Goal: Transaction & Acquisition: Purchase product/service

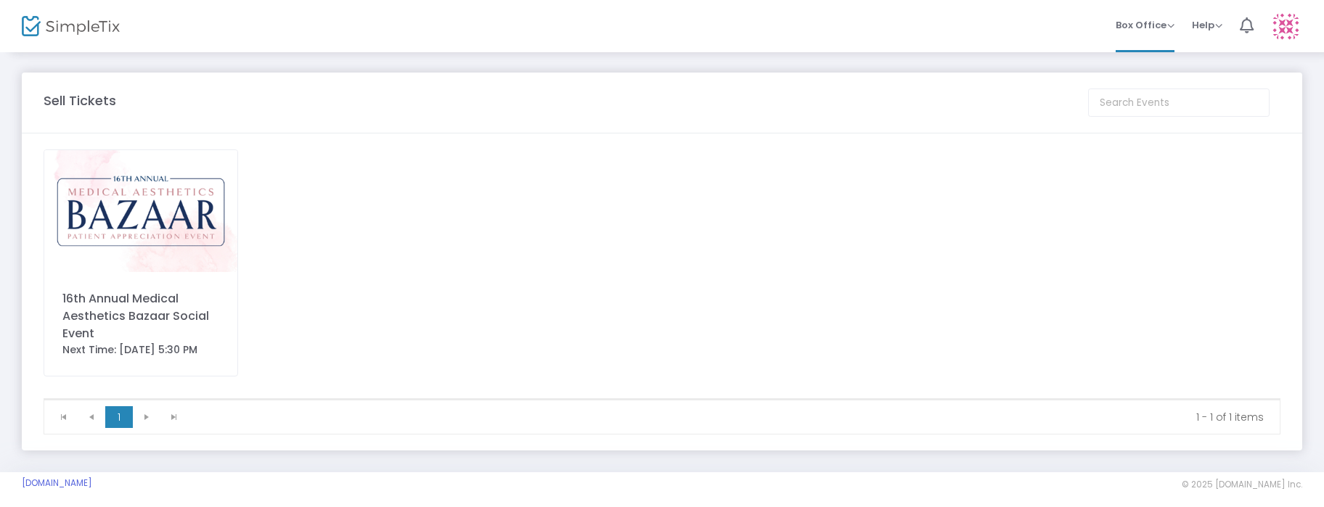
click at [164, 285] on div "16th Annual Medical Aesthetics Bazaar Social Event Next Time: [DATE] 5:30 PM" at bounding box center [141, 263] width 195 height 227
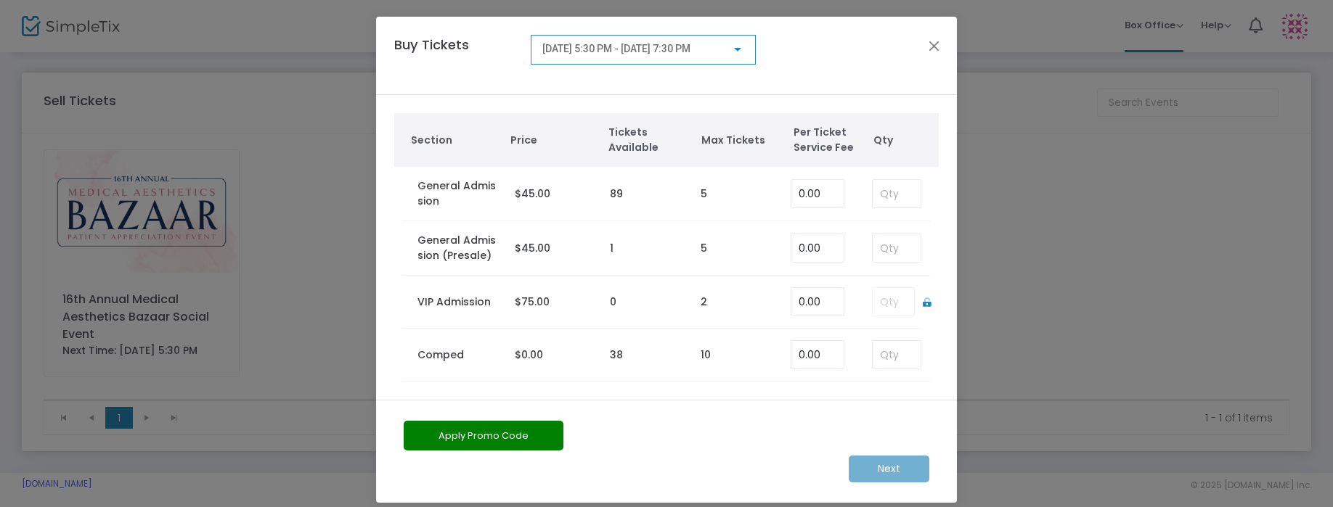
click at [605, 251] on td "1" at bounding box center [648, 248] width 90 height 54
click at [796, 251] on input "0" at bounding box center [817, 249] width 52 height 28
type input "0.00"
drag, startPoint x: 881, startPoint y: 243, endPoint x: 900, endPoint y: 249, distance: 19.8
click at [881, 245] on input at bounding box center [897, 249] width 48 height 28
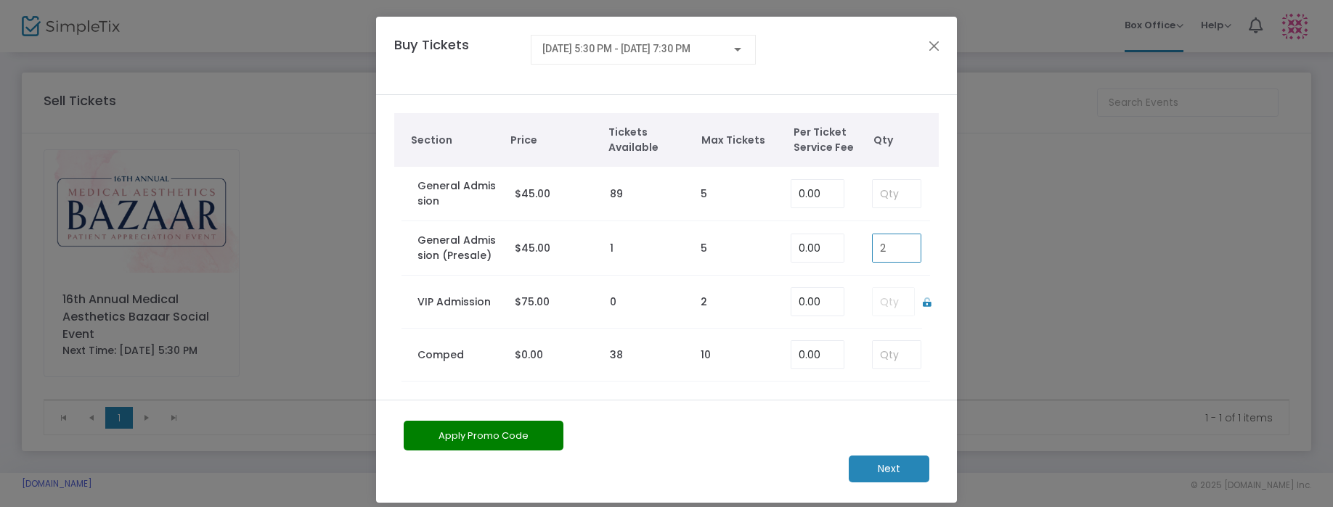
type input "1"
click at [881, 473] on m-button "Next" at bounding box center [889, 469] width 81 height 27
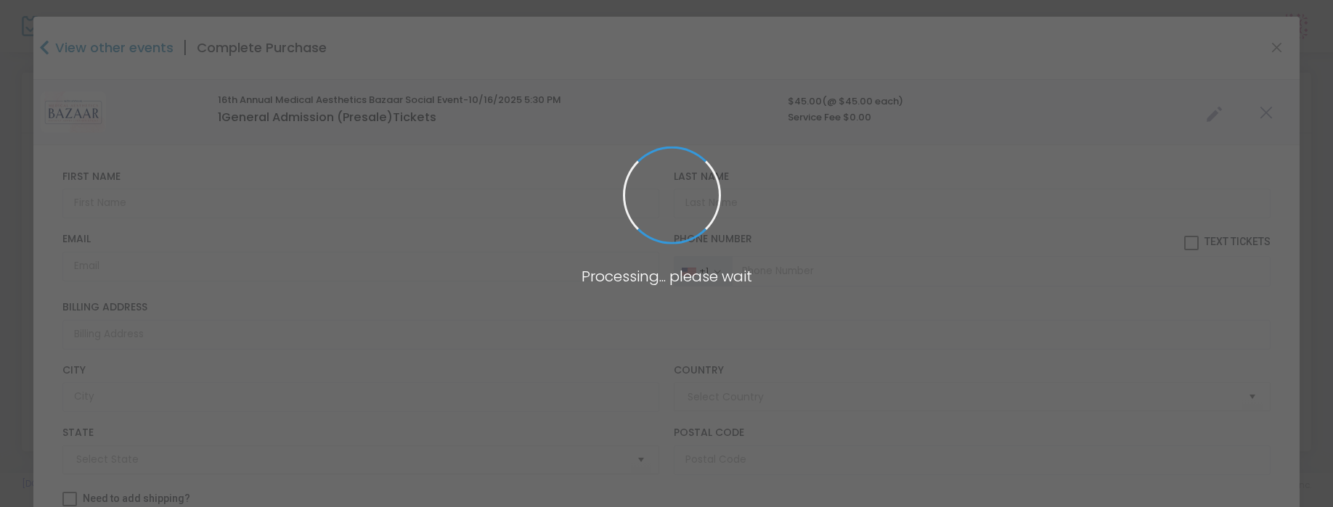
type input "United States"
type input "California"
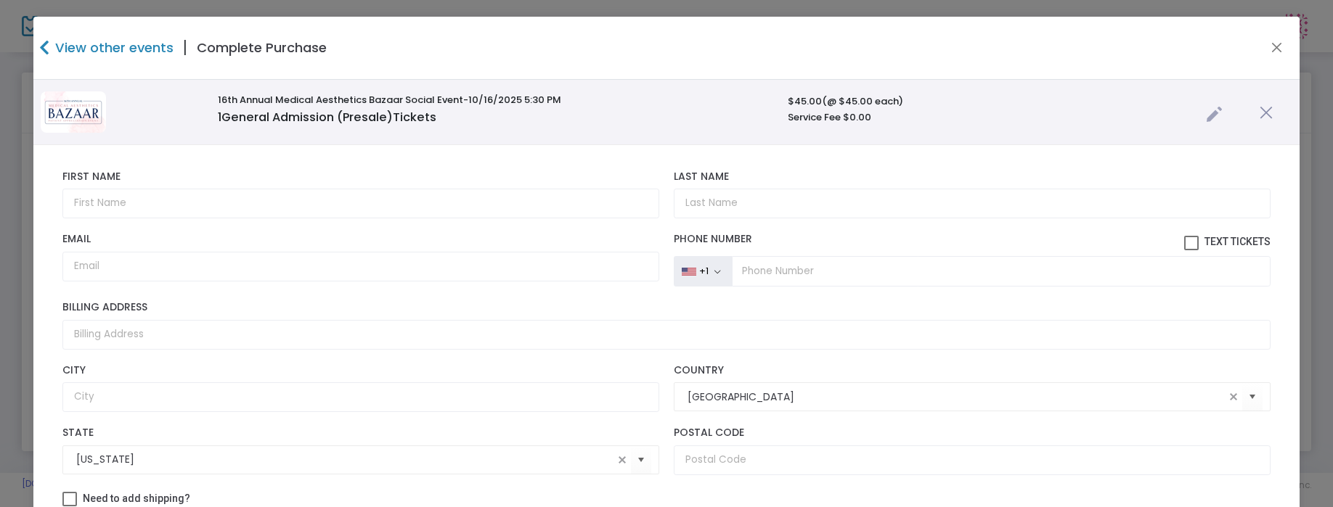
click at [1206, 118] on link at bounding box center [1214, 111] width 17 height 24
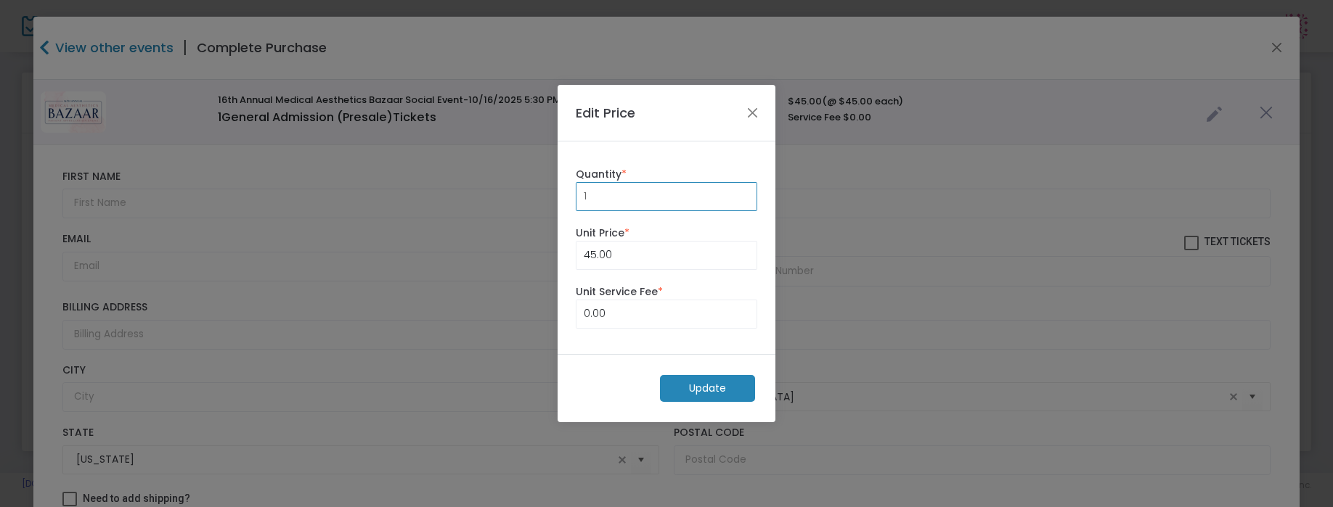
click at [607, 198] on input "1" at bounding box center [666, 197] width 180 height 28
type input "2"
click at [671, 149] on div "2 Quantity * 45.00 Unit Price * 0.00 Unit Service Fee *" at bounding box center [667, 248] width 218 height 213
click at [701, 389] on m-button "Update" at bounding box center [707, 388] width 95 height 27
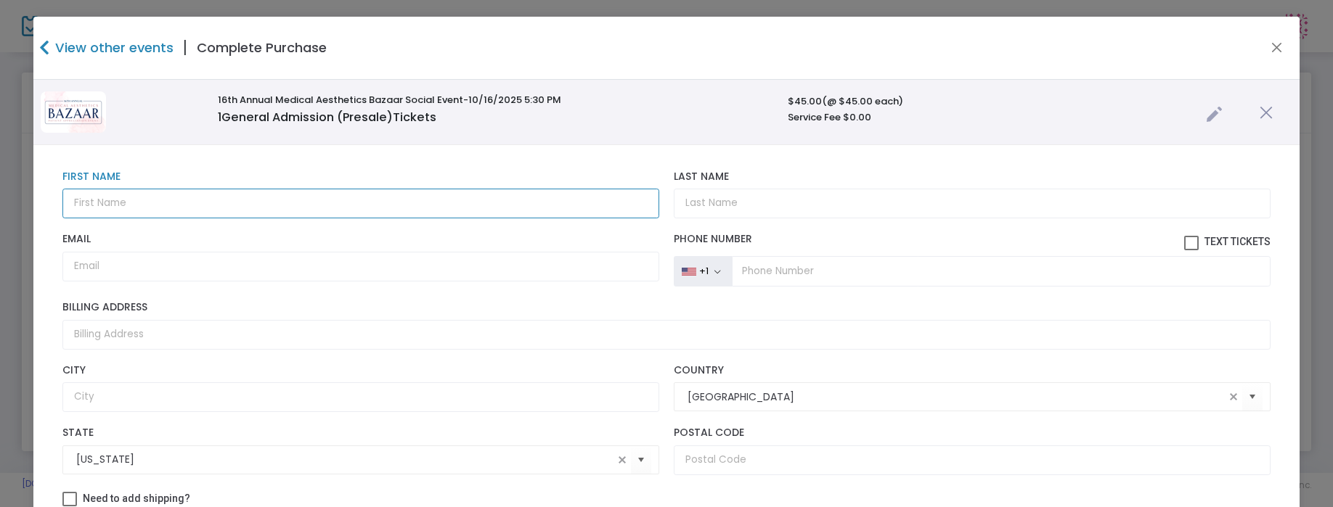
click at [238, 203] on input "text" at bounding box center [360, 204] width 597 height 30
type input "SUZANNE"
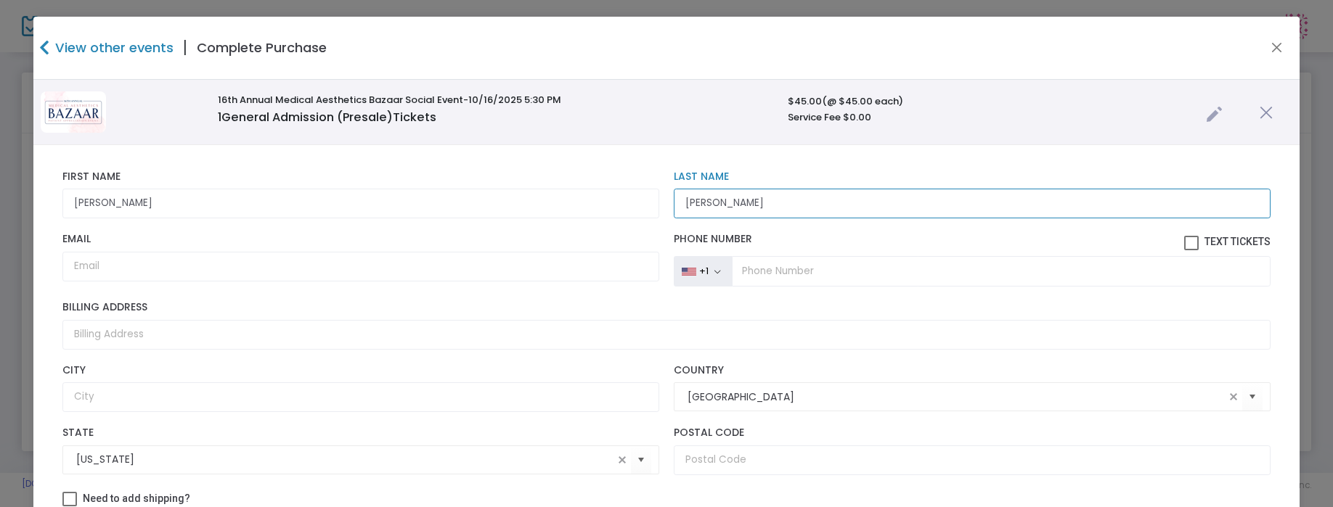
type input "STAFFORD"
click at [142, 283] on div "Email Email is required and valid." at bounding box center [360, 260] width 611 height 54
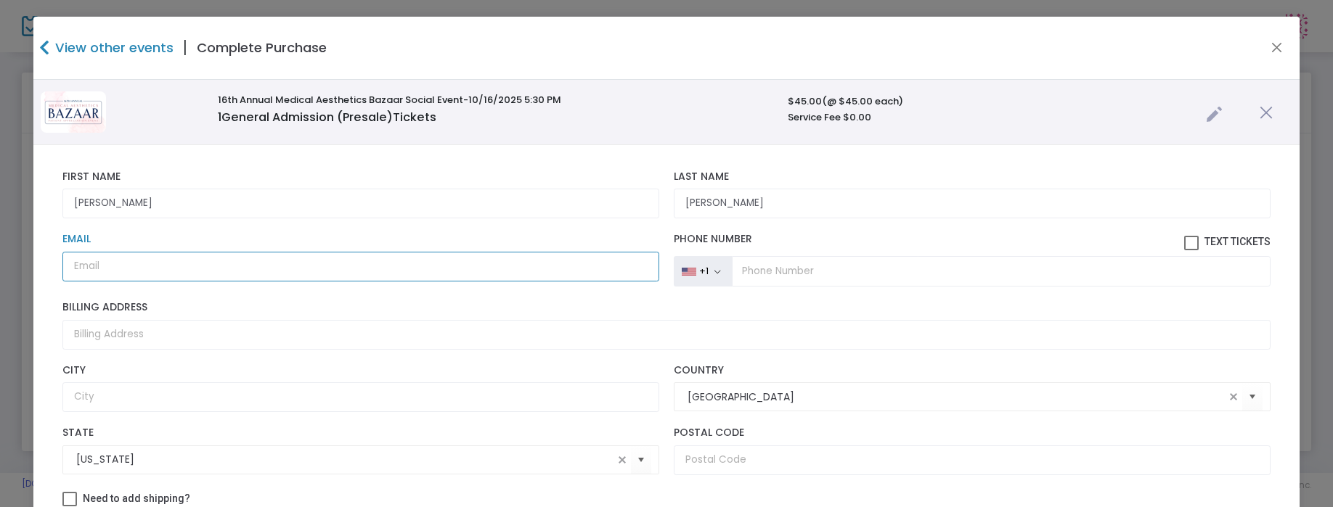
click at [144, 274] on input "Email" at bounding box center [360, 267] width 597 height 30
type input "SUZSEA661@GMAIL.COM"
click at [749, 278] on input "tel" at bounding box center [1001, 271] width 539 height 30
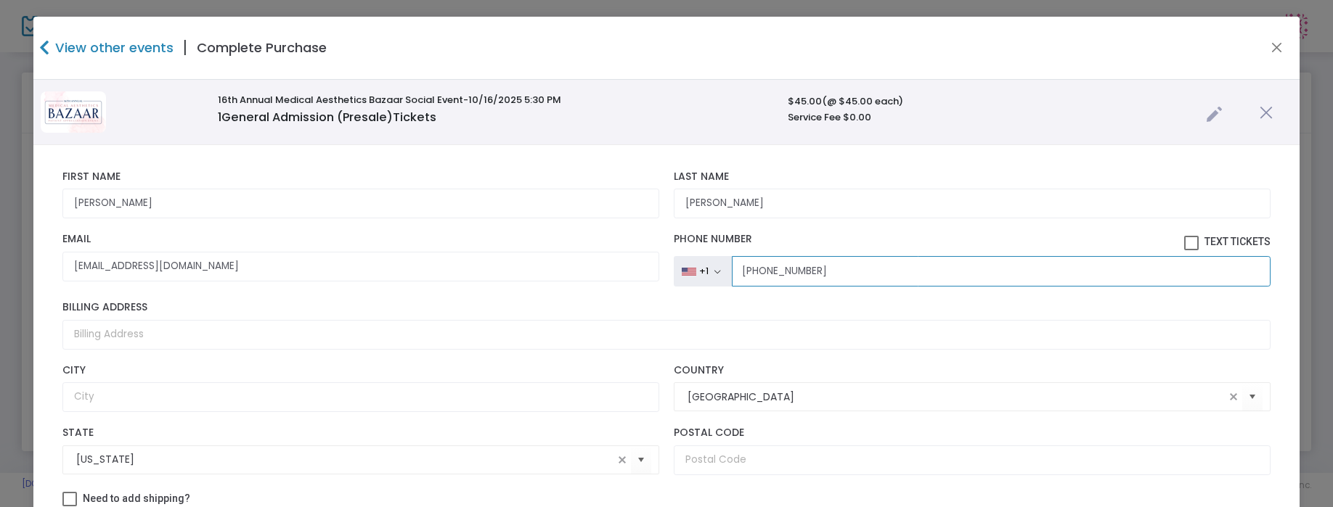
type input "(661) 204-7864"
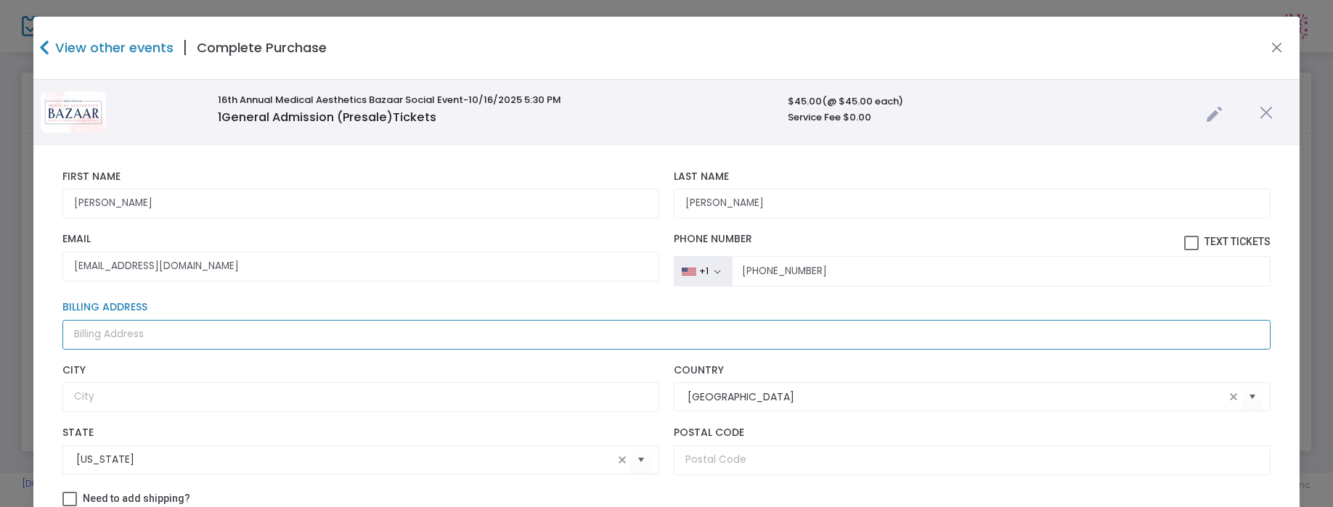
click at [162, 335] on input "Billing Address" at bounding box center [666, 335] width 1208 height 30
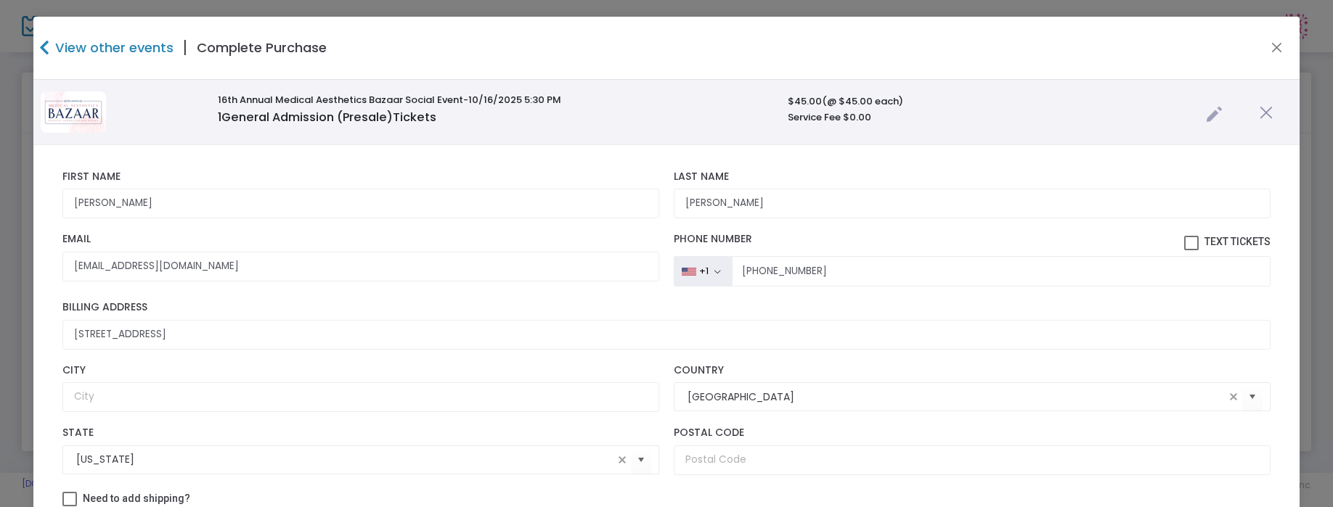
type input "2431 Bank Street"
type input "Bakersfield"
type input "93304"
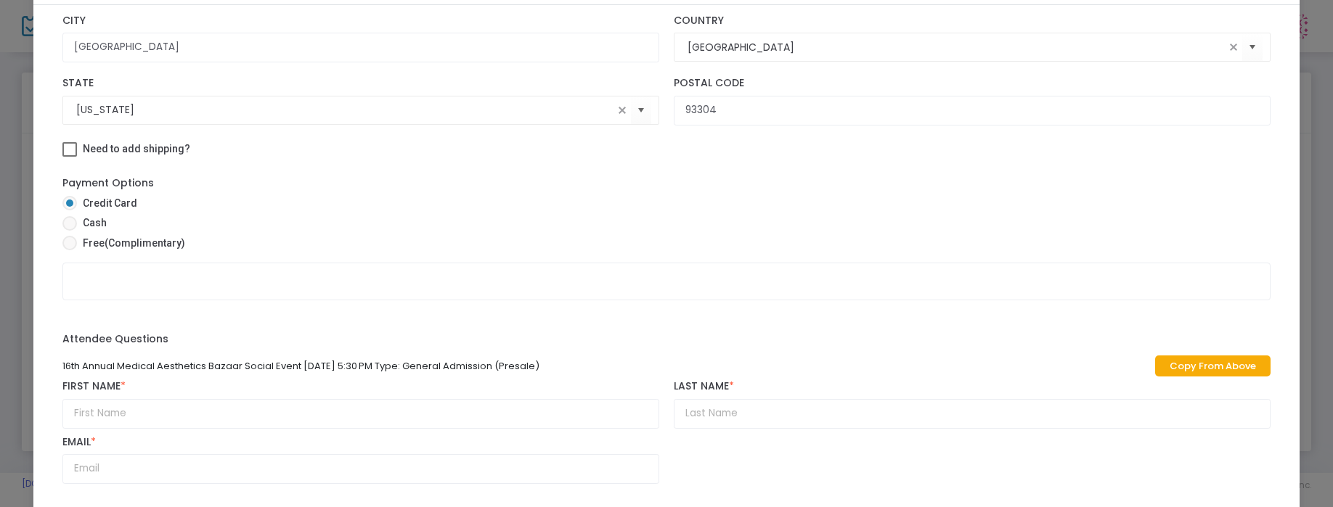
scroll to position [179, 0]
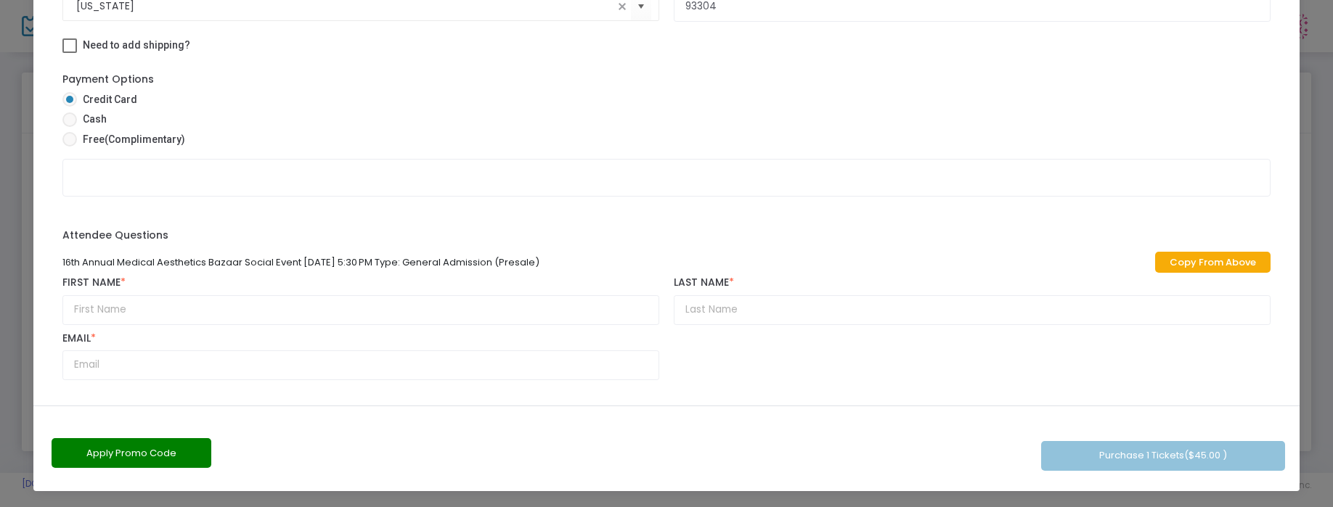
click at [1191, 266] on link "Copy From Above" at bounding box center [1212, 262] width 115 height 21
type input "SUZANNE"
type input "STAFFORD"
type input "SUZSEA661@GMAIL.COM"
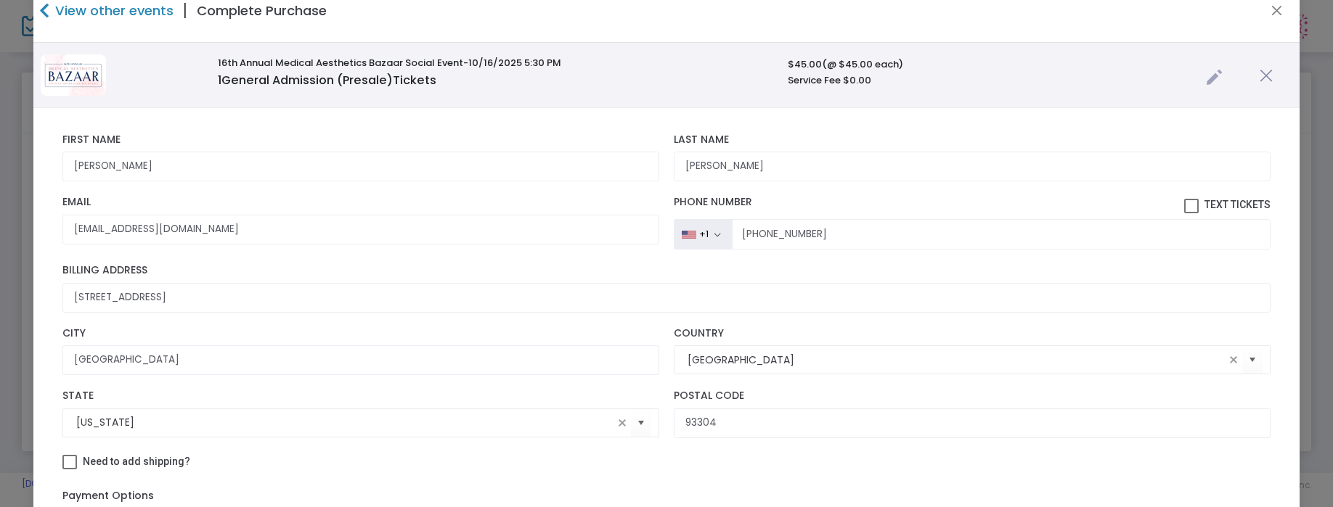
scroll to position [0, 0]
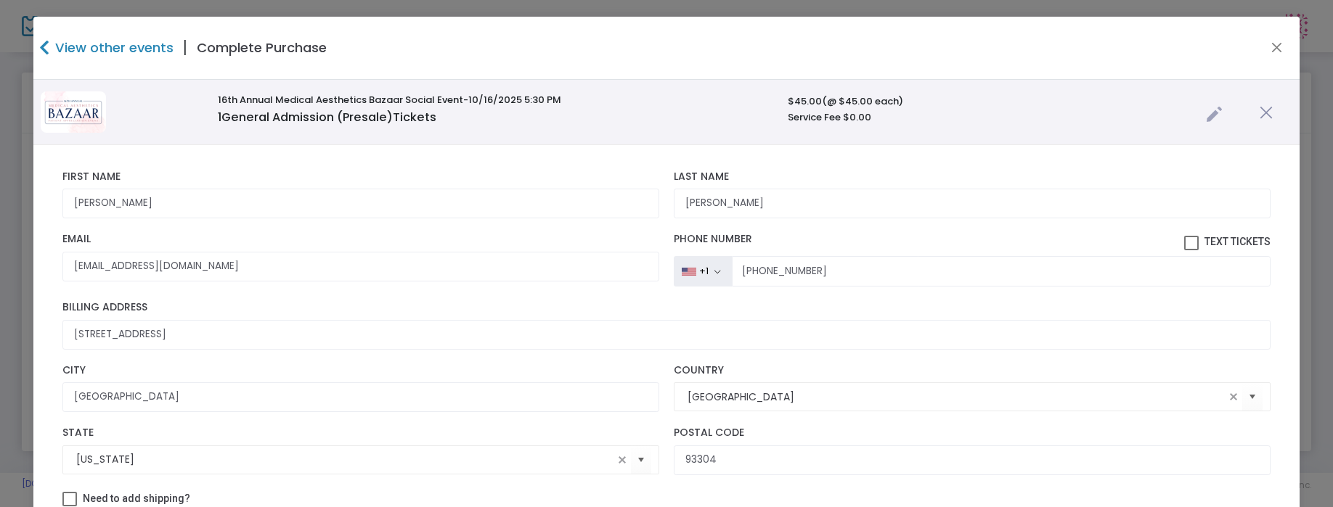
click at [1206, 114] on link at bounding box center [1214, 111] width 17 height 24
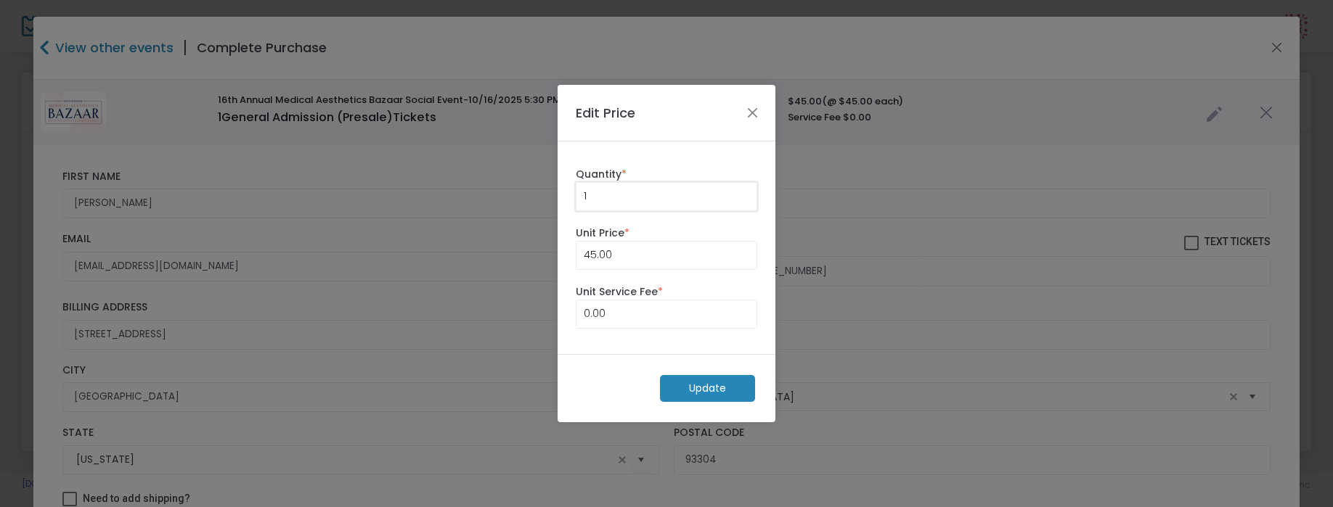
click at [600, 202] on input "1" at bounding box center [666, 197] width 180 height 28
type input "2"
click at [622, 249] on input "45" at bounding box center [666, 256] width 180 height 28
type input "45.00"
click at [626, 306] on input "0" at bounding box center [666, 315] width 180 height 28
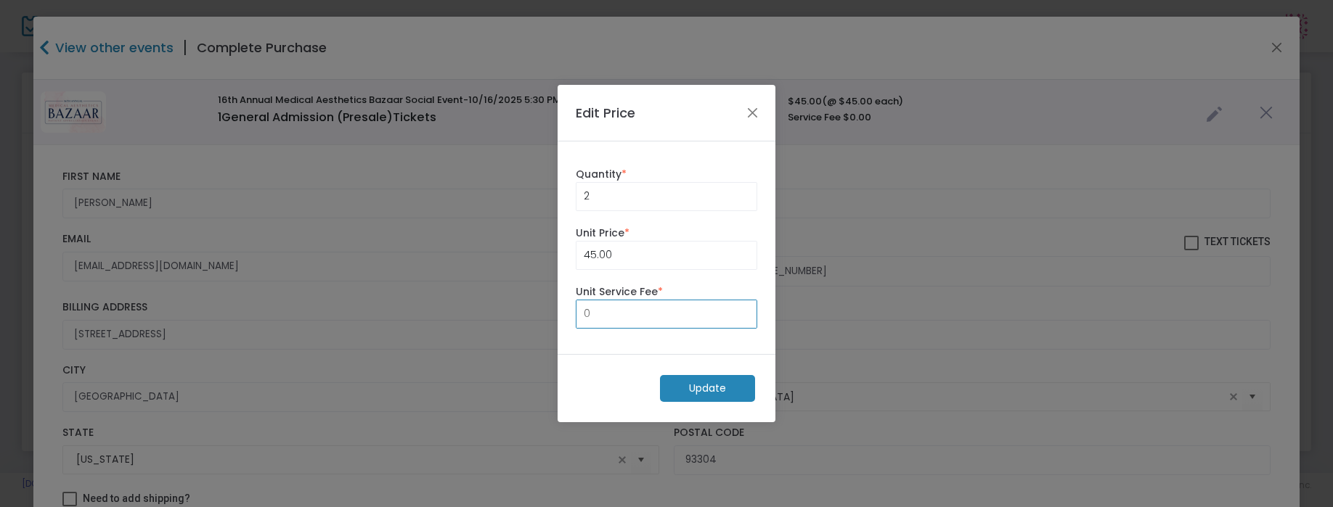
type input "0.00"
click at [698, 386] on m-button "Update" at bounding box center [707, 388] width 95 height 27
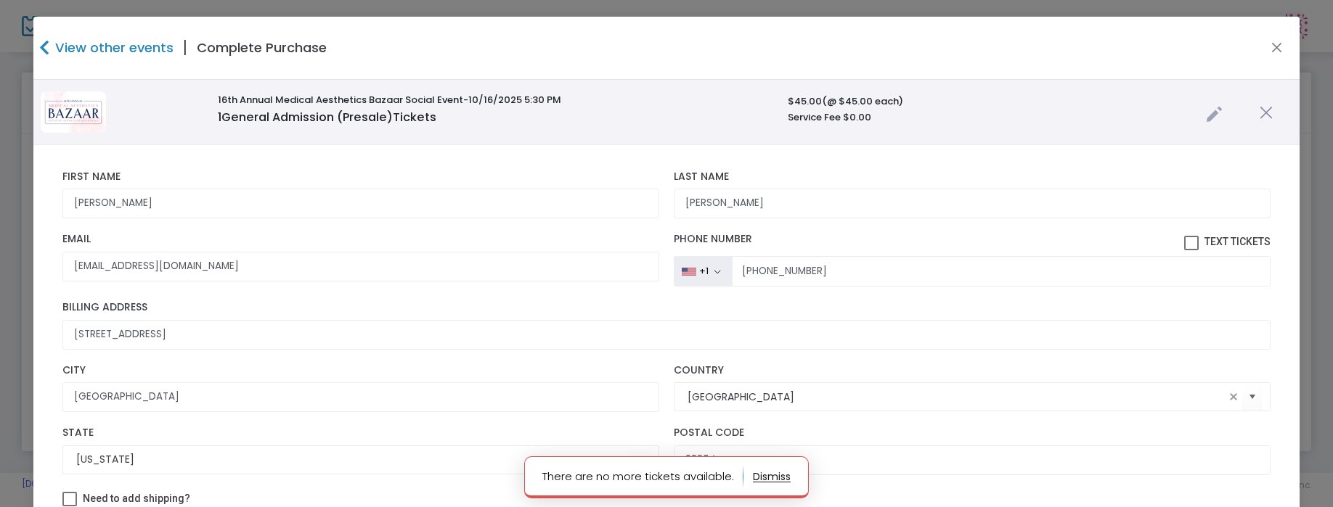
click at [770, 478] on button "button" at bounding box center [772, 476] width 38 height 23
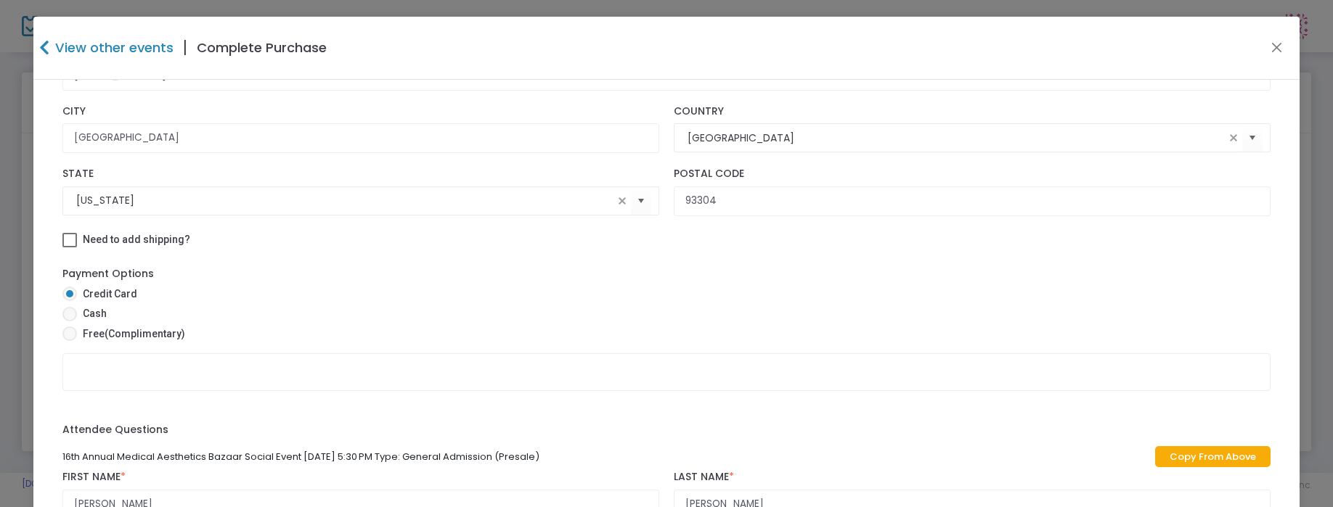
scroll to position [275, 0]
